Goal: Book appointment/travel/reservation

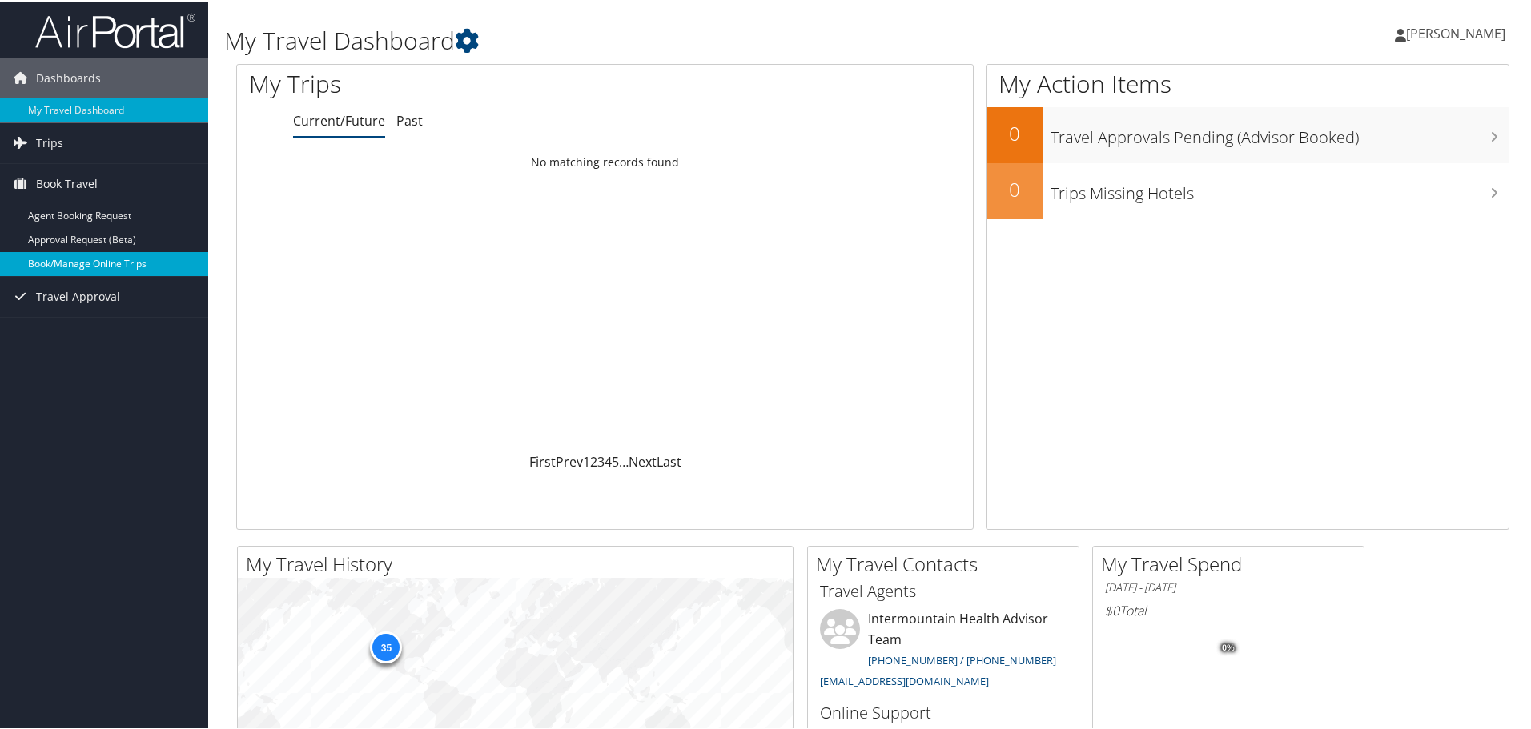
click at [84, 260] on link "Book/Manage Online Trips" at bounding box center [104, 263] width 208 height 24
click at [77, 260] on link "Book/Manage Online Trips" at bounding box center [104, 263] width 208 height 24
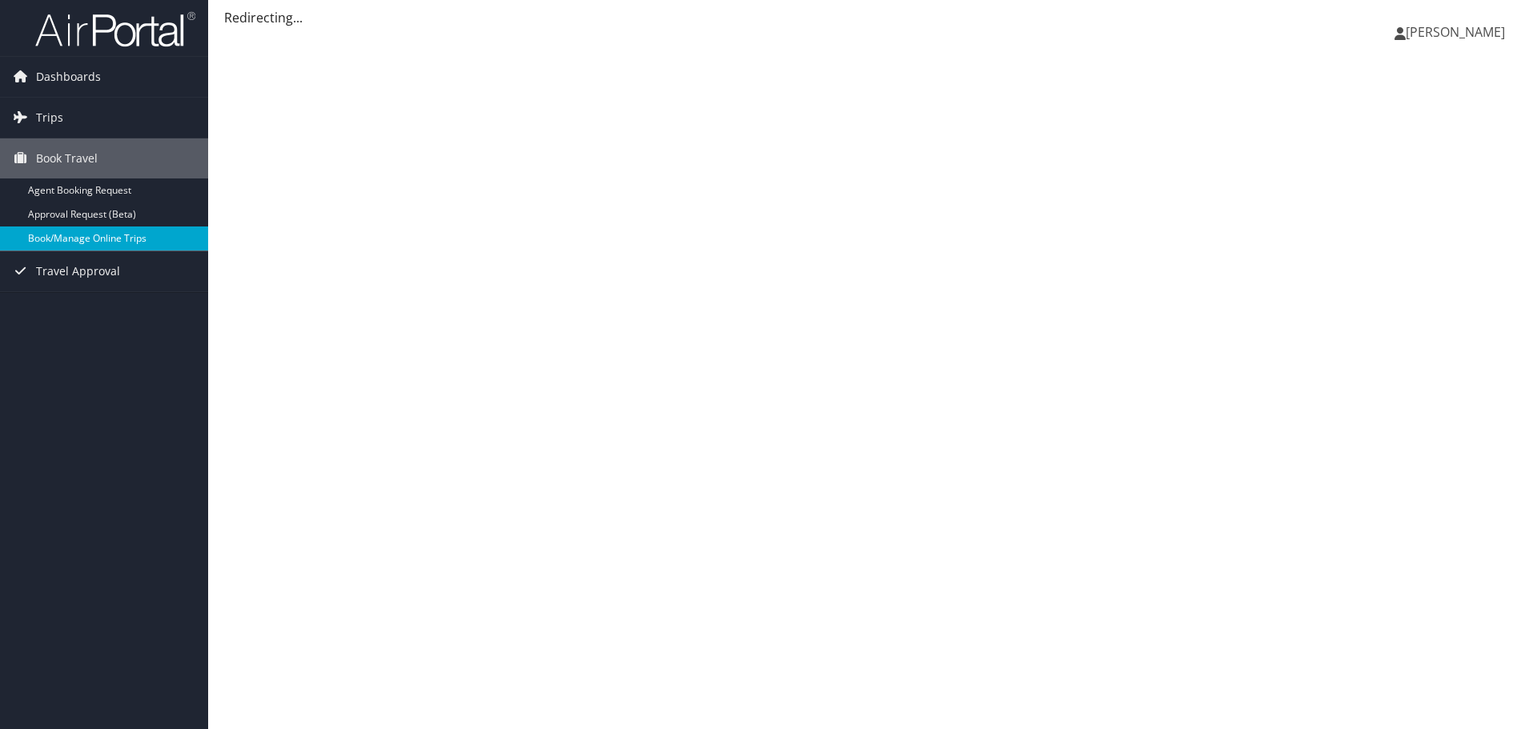
click at [68, 236] on link "Book/Manage Online Trips" at bounding box center [104, 239] width 208 height 24
